Goal: Check status

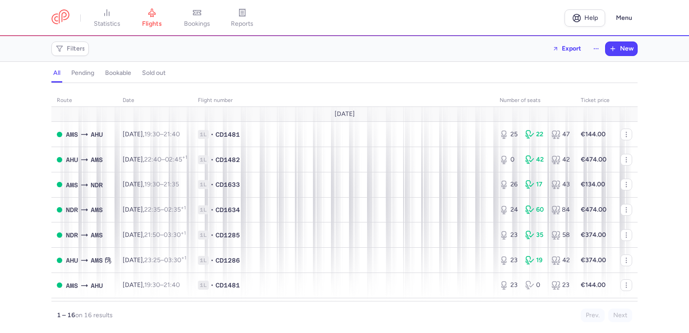
scroll to position [96, 0]
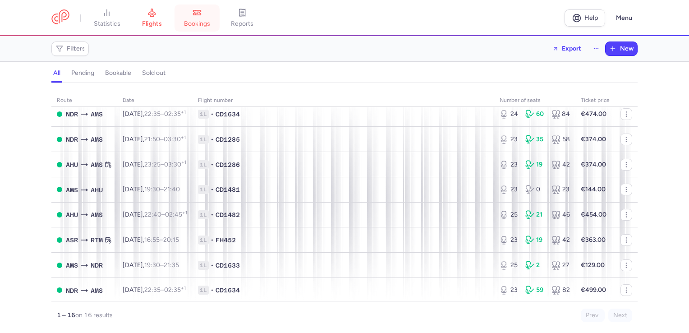
click at [196, 28] on link "bookings" at bounding box center [196, 18] width 45 height 20
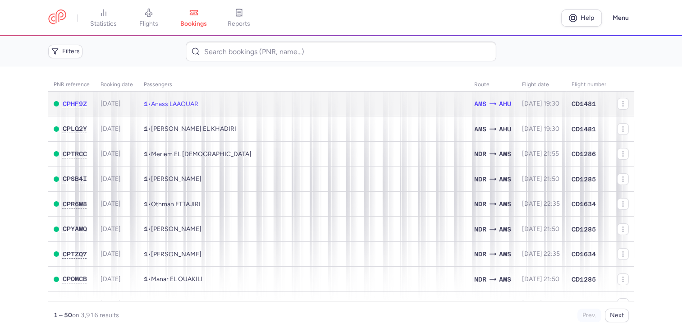
click at [167, 96] on td "1 • Anass LAAOUAR" at bounding box center [303, 103] width 330 height 25
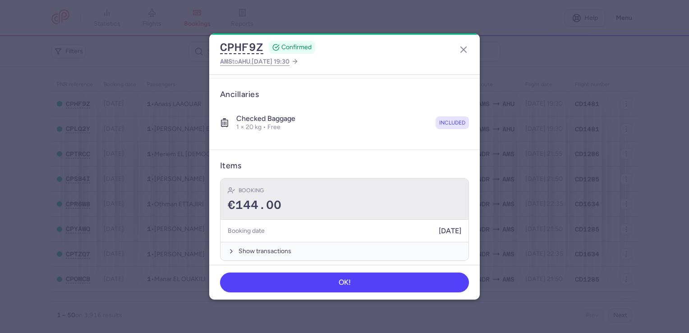
scroll to position [143, 0]
